Goal: Information Seeking & Learning: Learn about a topic

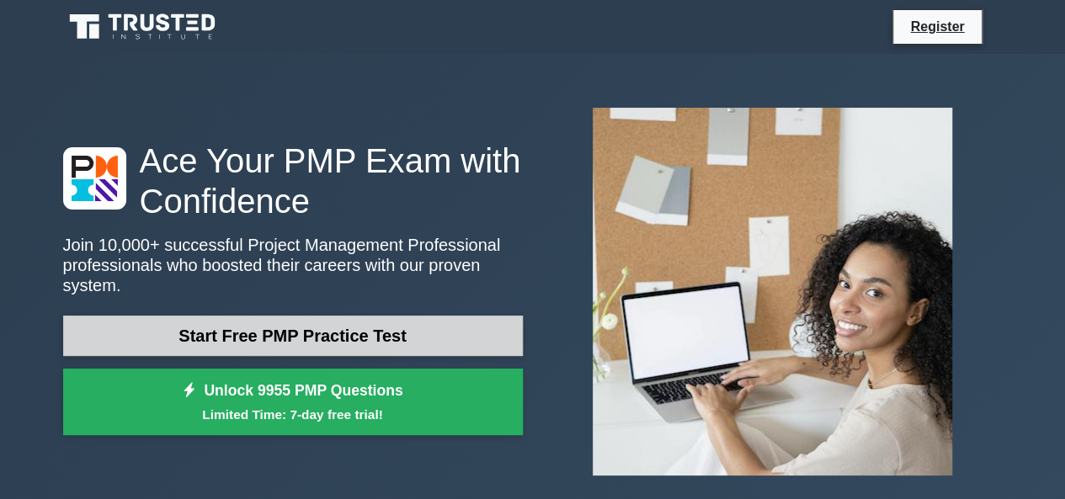
click at [450, 316] on link "Start Free PMP Practice Test" at bounding box center [293, 336] width 460 height 40
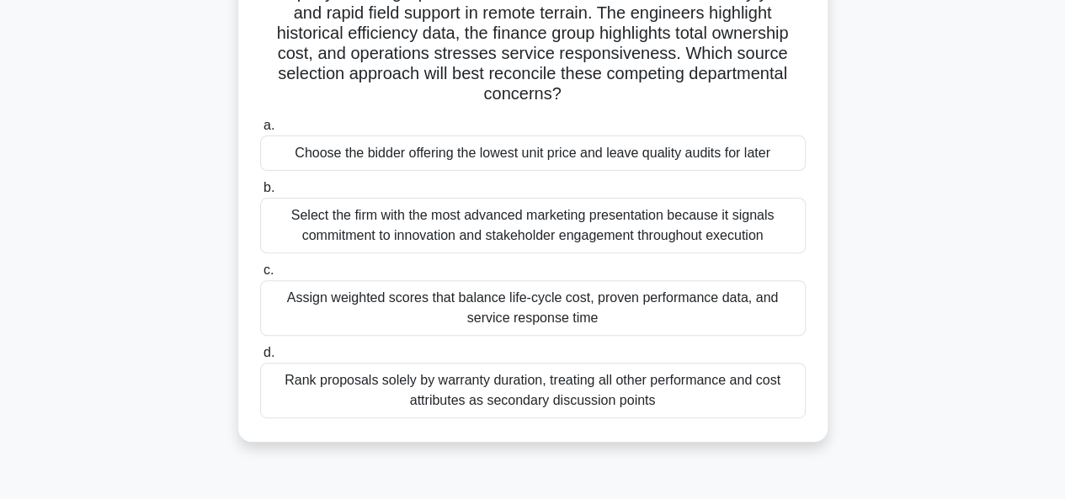
scroll to position [182, 0]
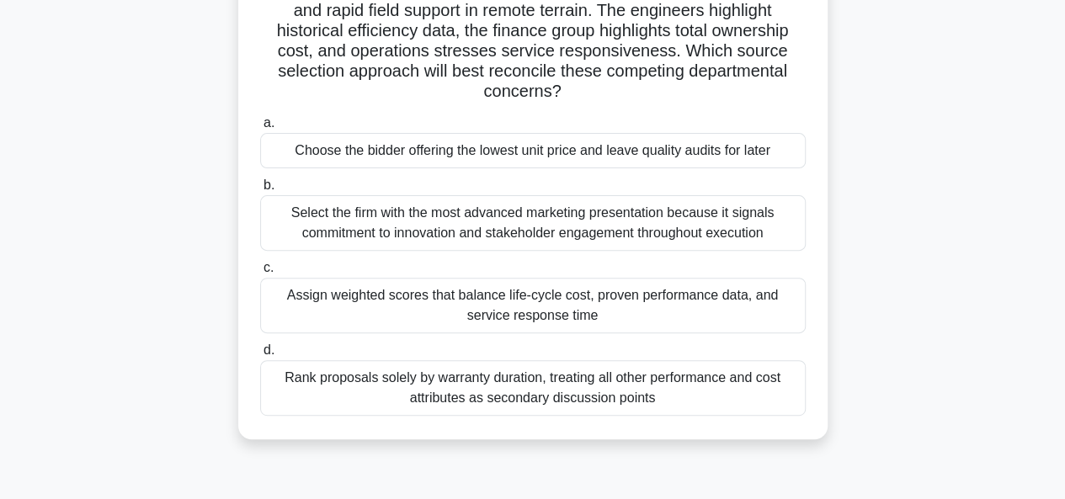
click at [605, 387] on div "Rank proposals solely by warranty duration, treating all other performance and …" at bounding box center [533, 388] width 546 height 56
click at [260, 356] on input "d. Rank proposals solely by warranty duration, treating all other performance a…" at bounding box center [260, 350] width 0 height 11
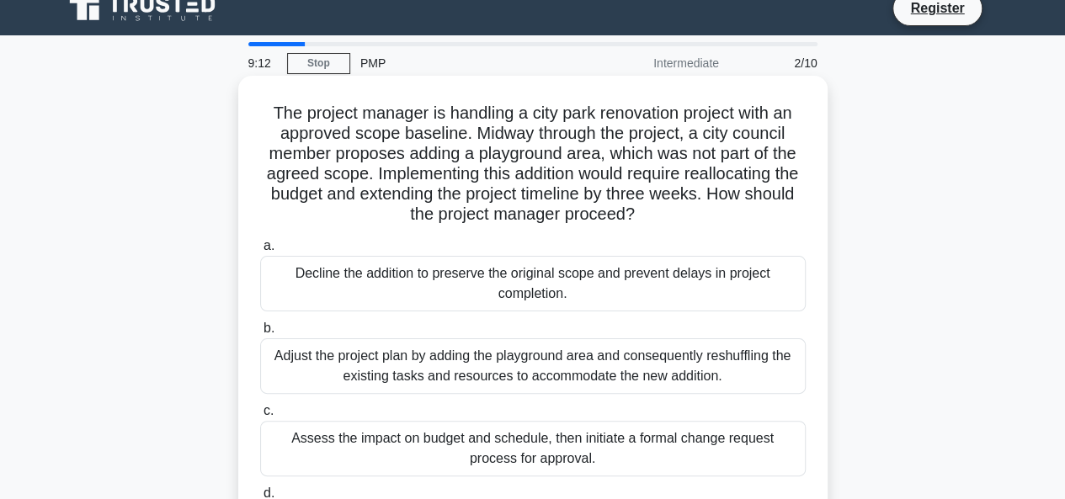
scroll to position [0, 0]
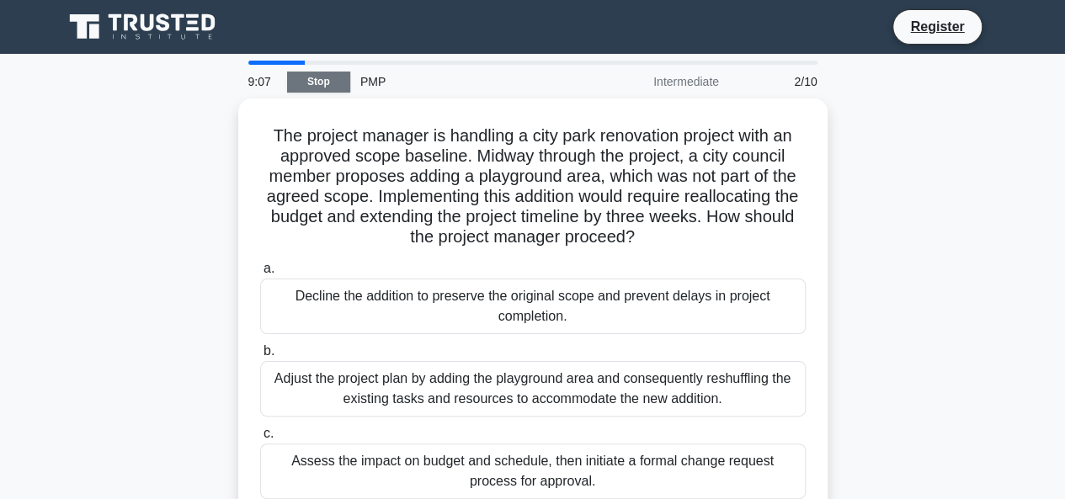
click at [317, 84] on link "Stop" at bounding box center [318, 82] width 63 height 21
